Goal: Task Accomplishment & Management: Manage account settings

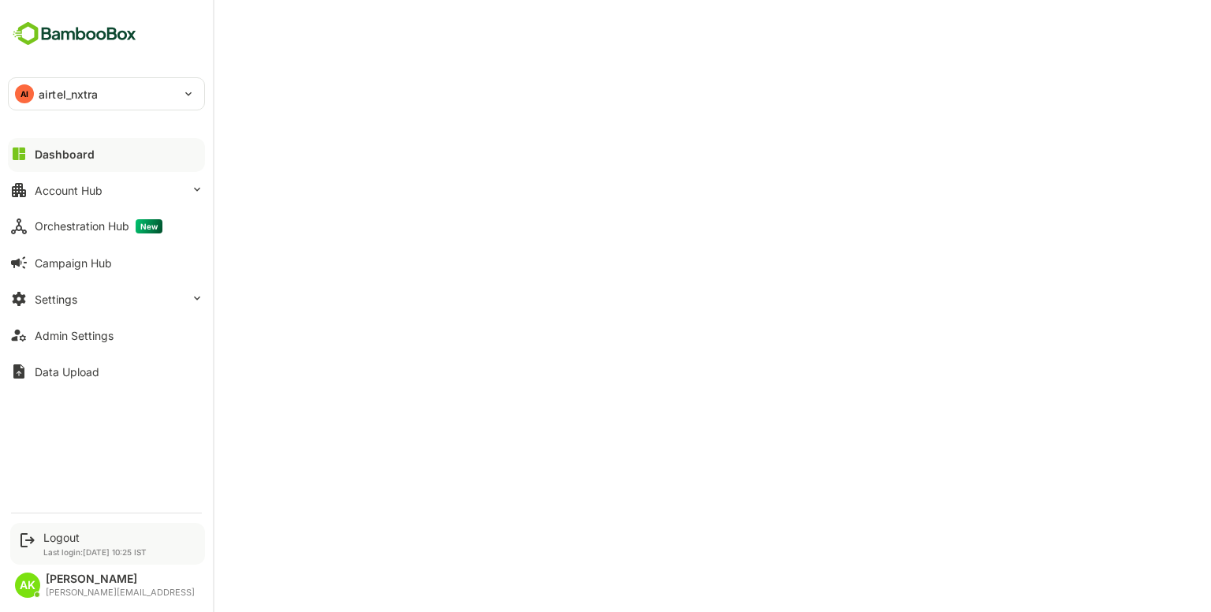
click at [65, 546] on div "Logout Last login: [DATE] 10:25 IST" at bounding box center [94, 544] width 103 height 26
click at [65, 540] on div "Logout" at bounding box center [94, 537] width 103 height 13
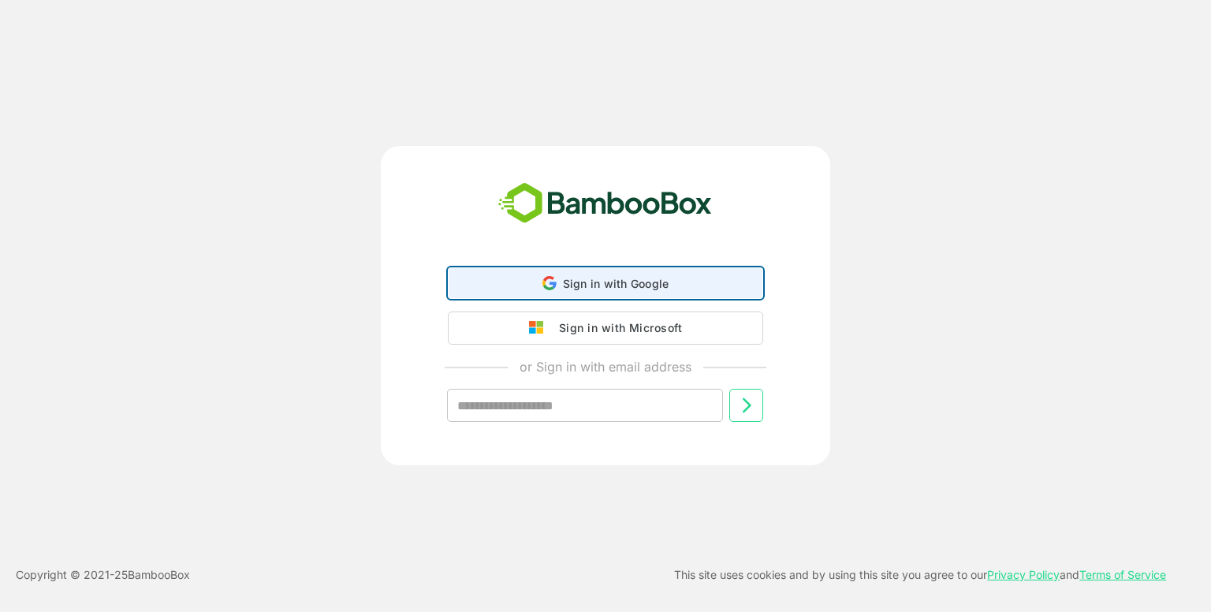
click at [592, 281] on span "Sign in with Google" at bounding box center [616, 283] width 106 height 13
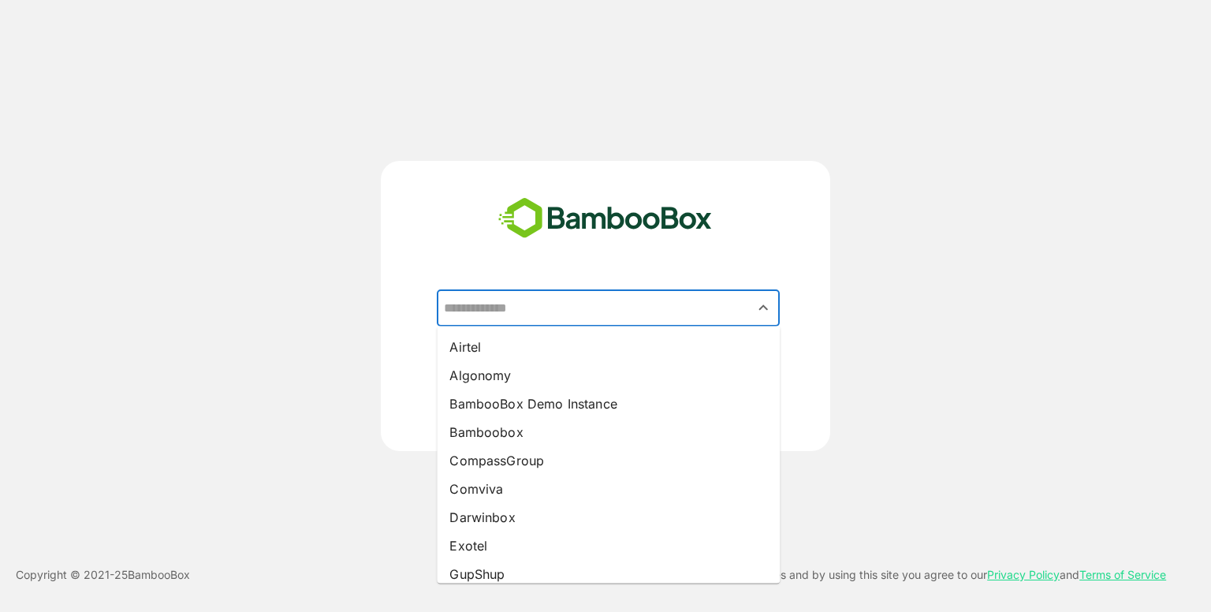
click at [614, 306] on input "text" at bounding box center [608, 308] width 337 height 30
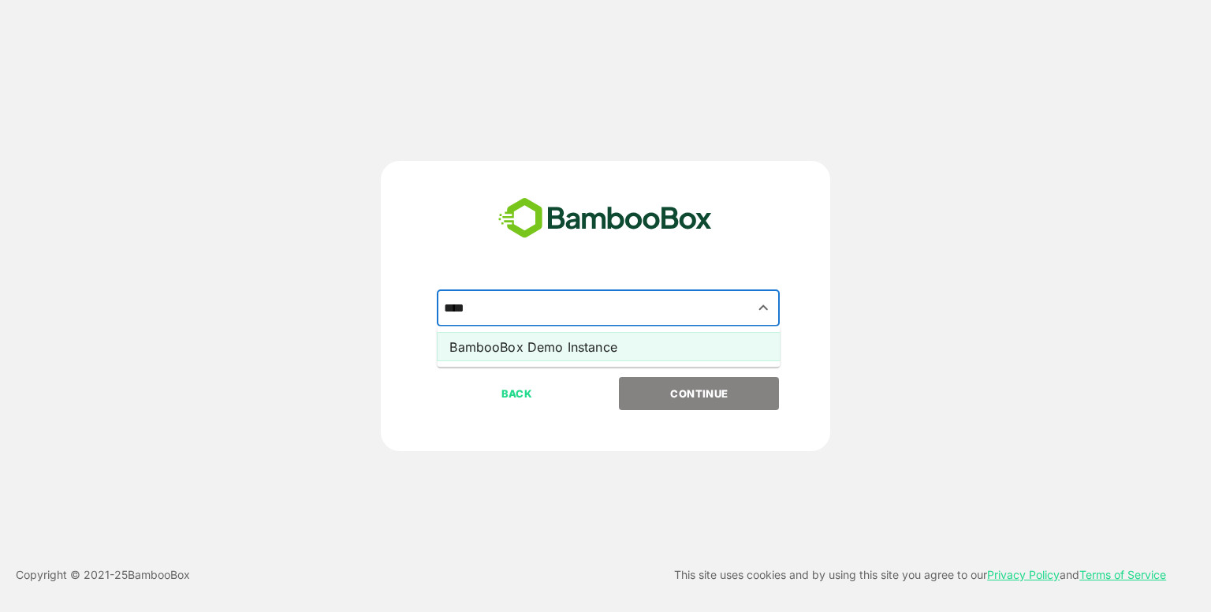
click at [594, 338] on li "BambooBox Demo Instance" at bounding box center [608, 347] width 343 height 28
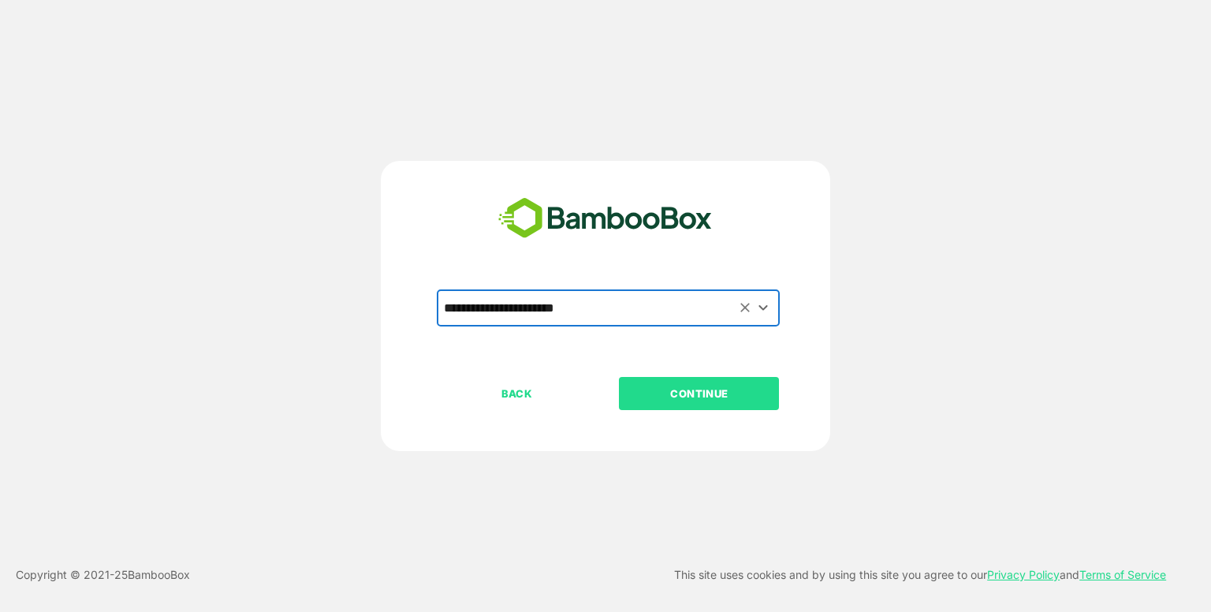
type input "**********"
click at [684, 383] on button "CONTINUE" at bounding box center [699, 393] width 160 height 33
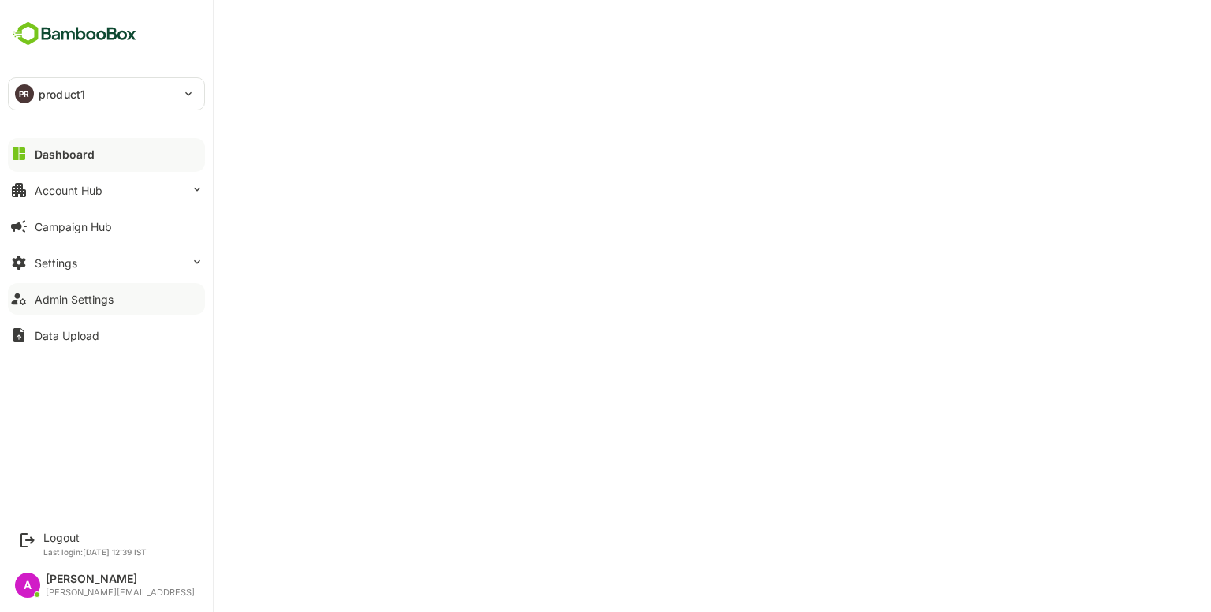
click at [68, 300] on div "Admin Settings" at bounding box center [74, 299] width 79 height 13
